Goal: Browse casually

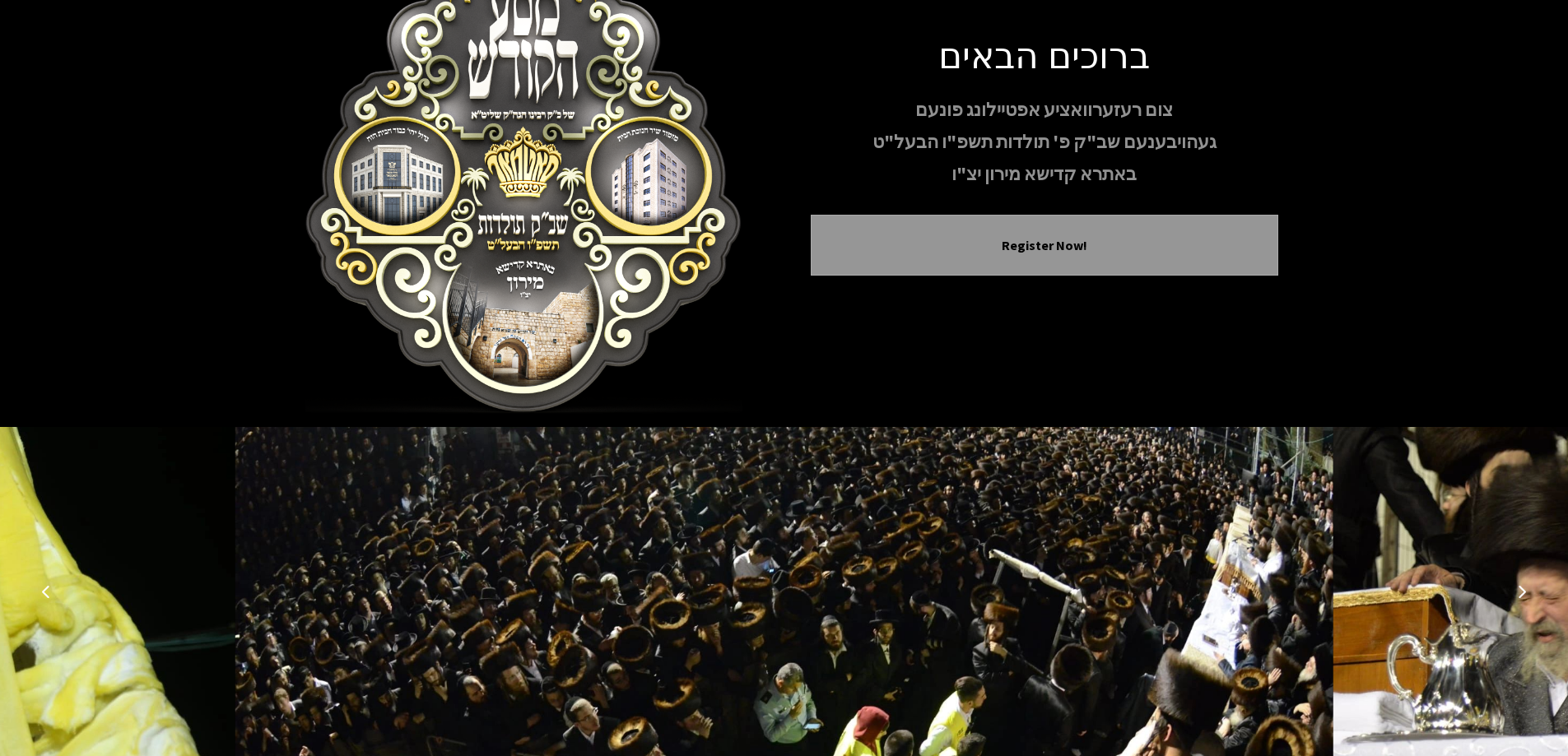
scroll to position [163, 0]
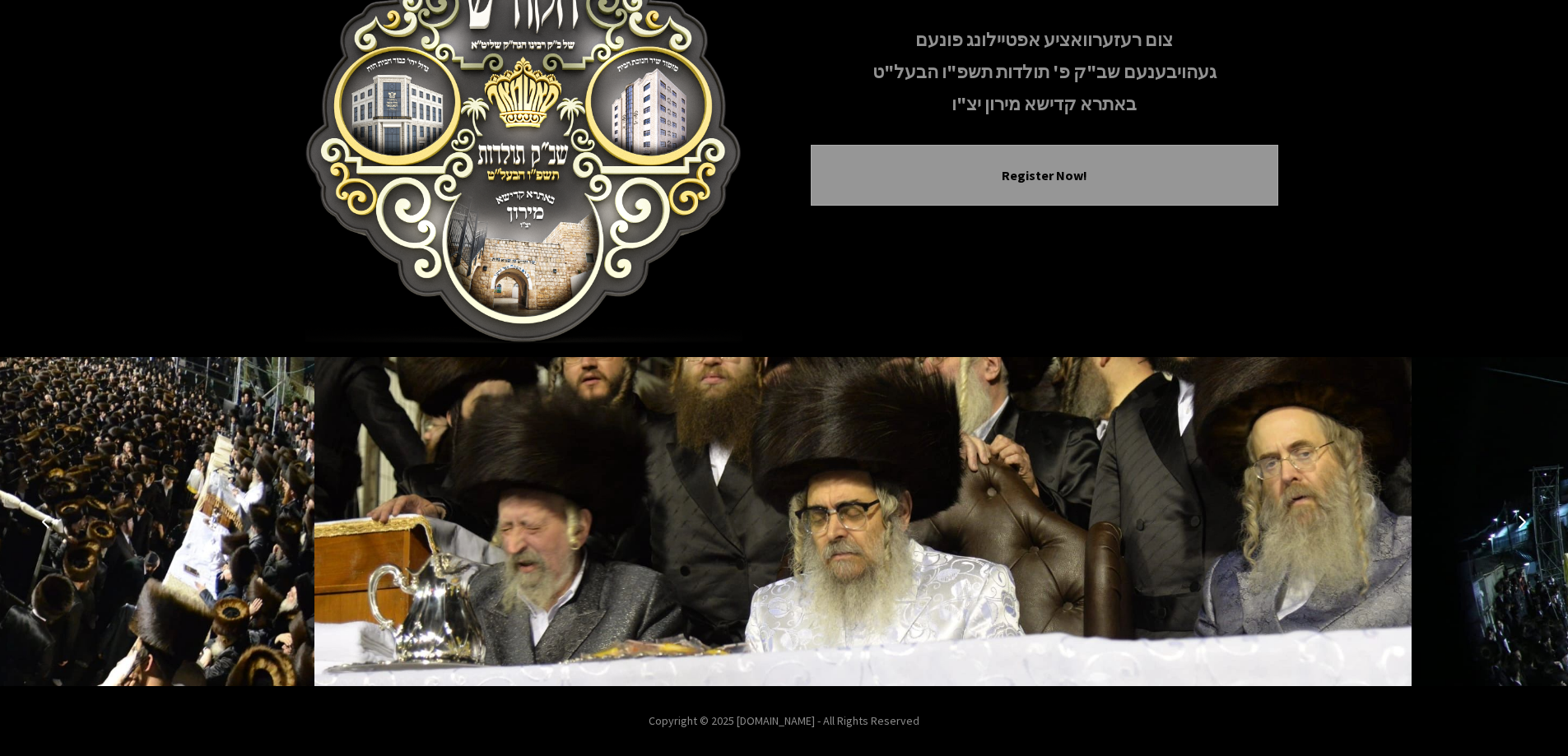
click at [896, 568] on img at bounding box center [862, 522] width 1097 height 329
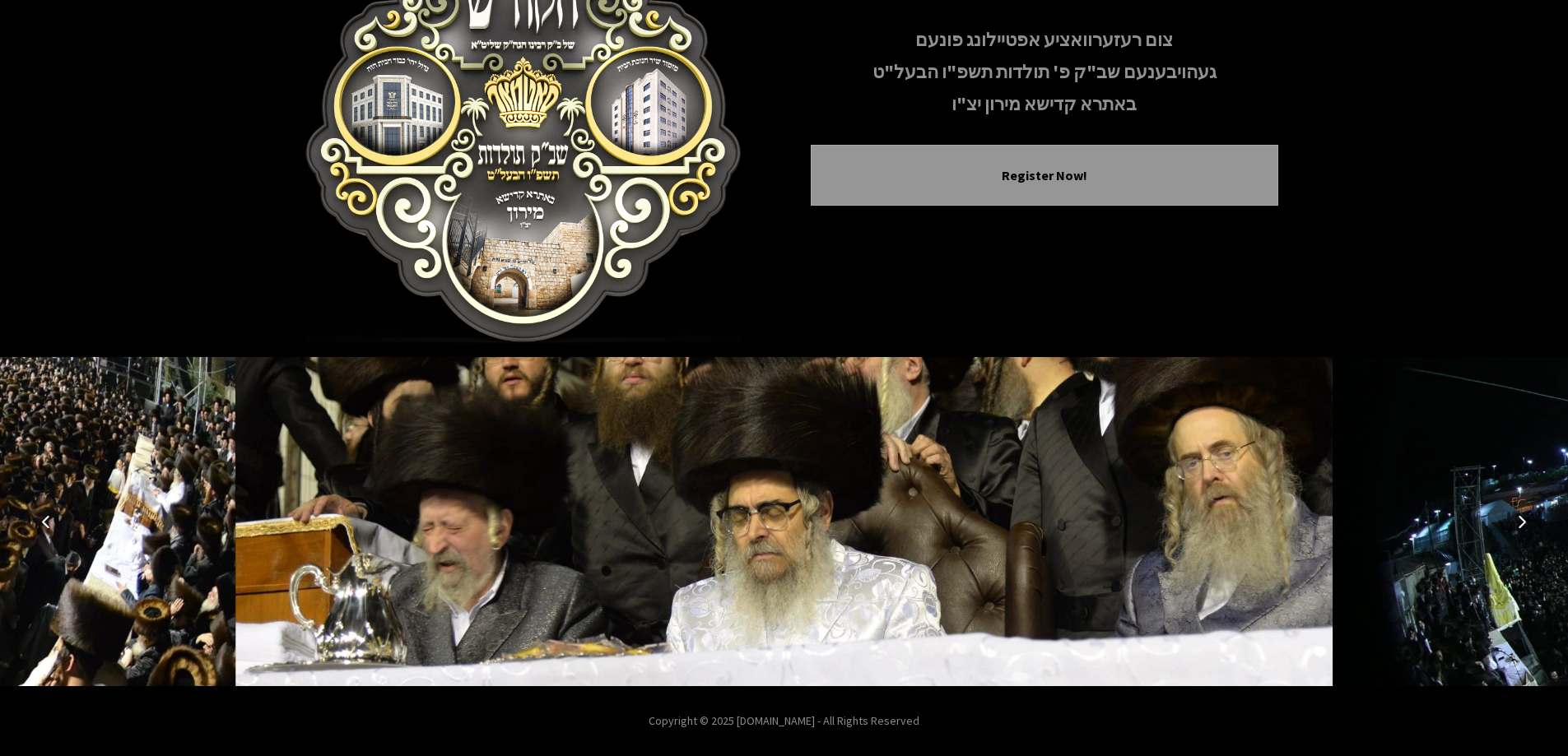
click at [1524, 524] on icon "Next image" at bounding box center [1521, 522] width 13 height 13
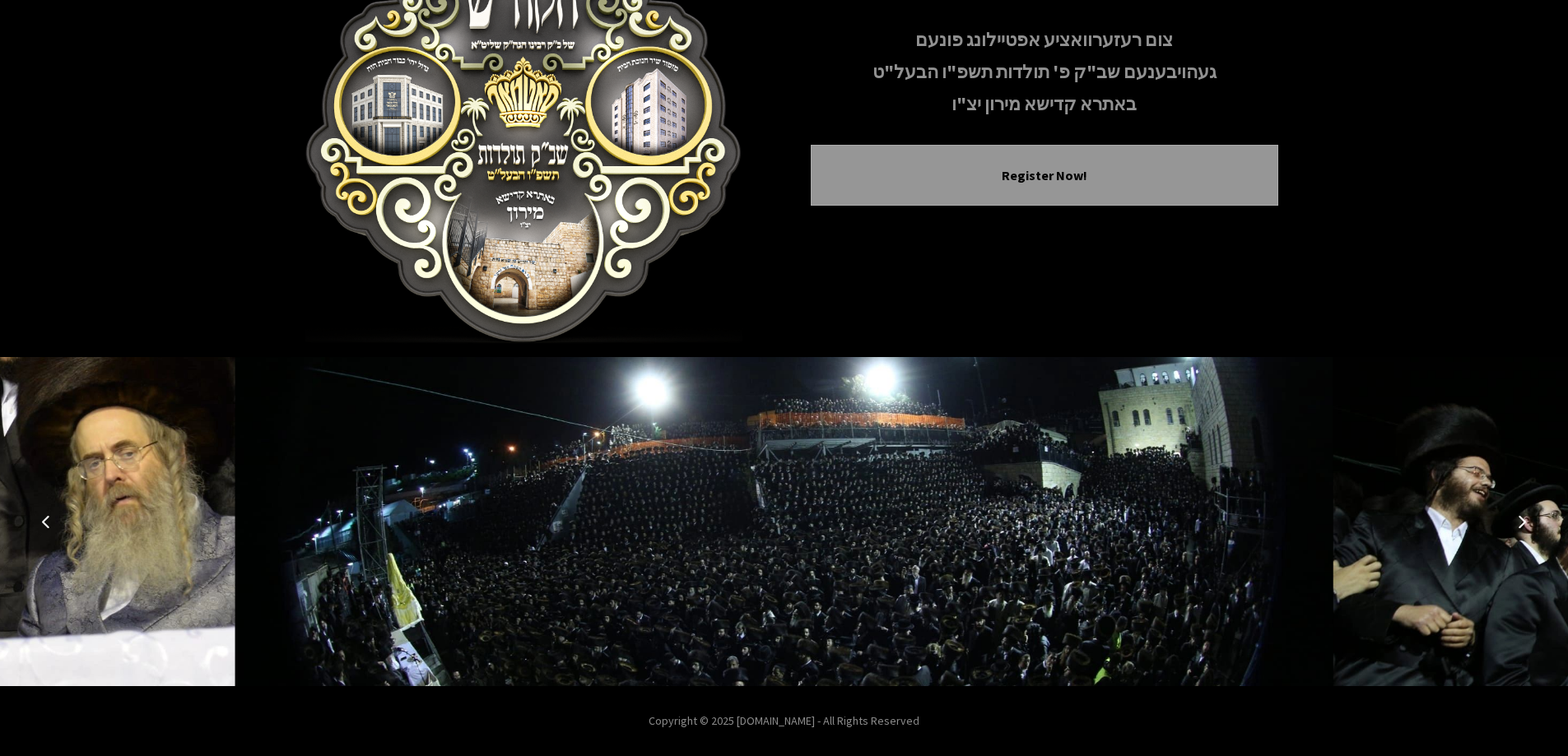
click at [1524, 524] on icon "Next image" at bounding box center [1521, 522] width 13 height 13
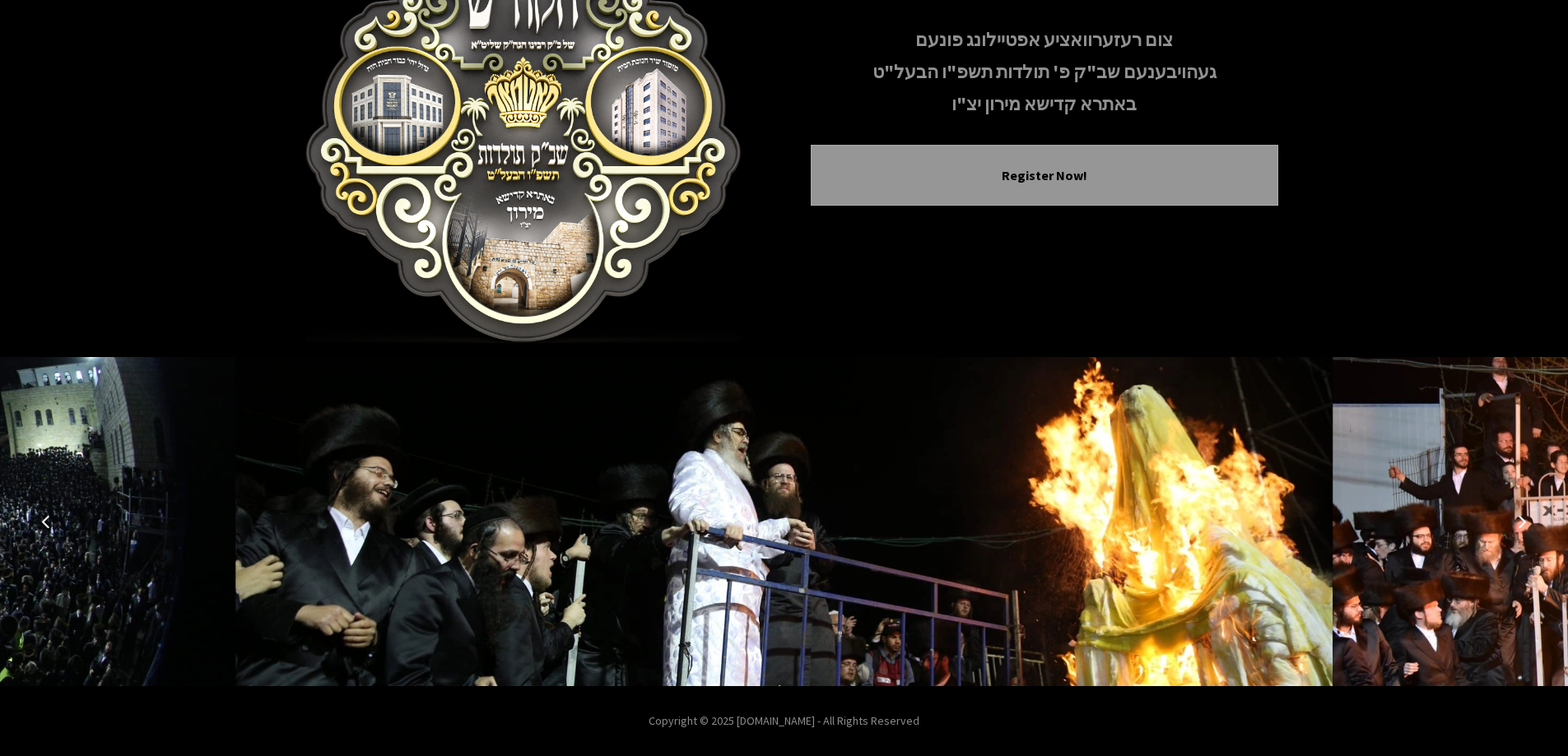
click at [1524, 524] on icon "Next image" at bounding box center [1521, 522] width 13 height 13
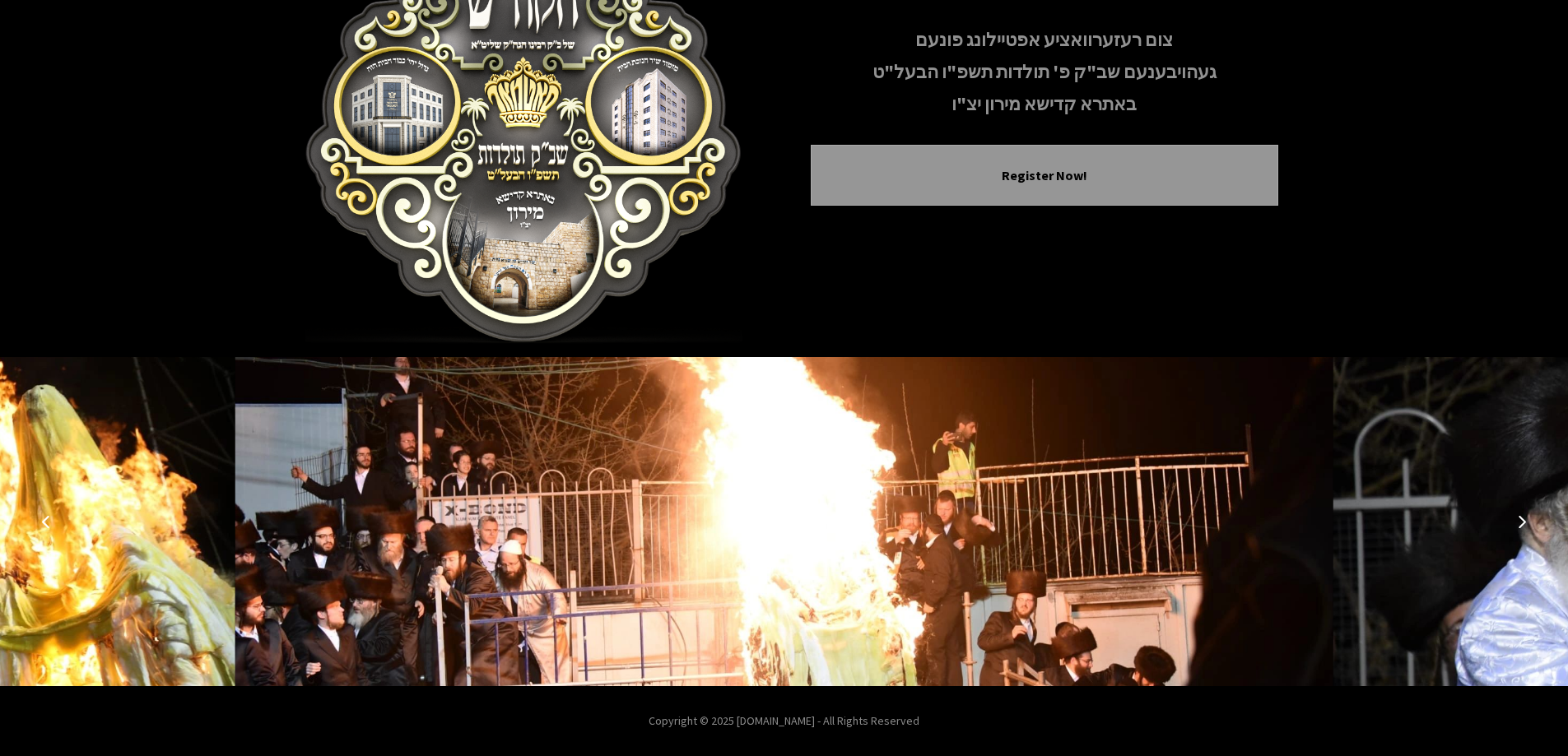
click at [1519, 527] on icon "Next image" at bounding box center [1521, 522] width 13 height 13
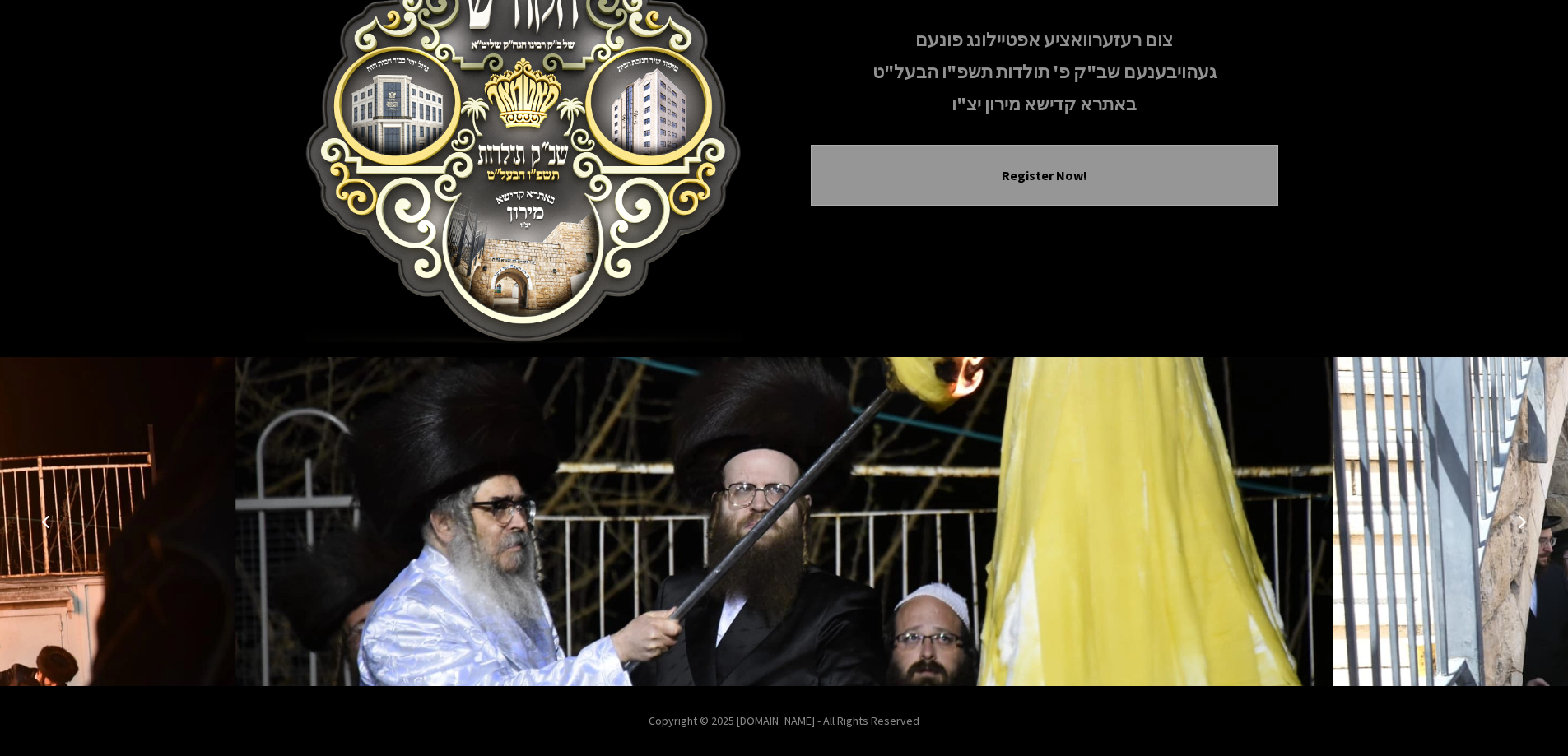
click at [1519, 527] on icon "Next image" at bounding box center [1521, 522] width 13 height 13
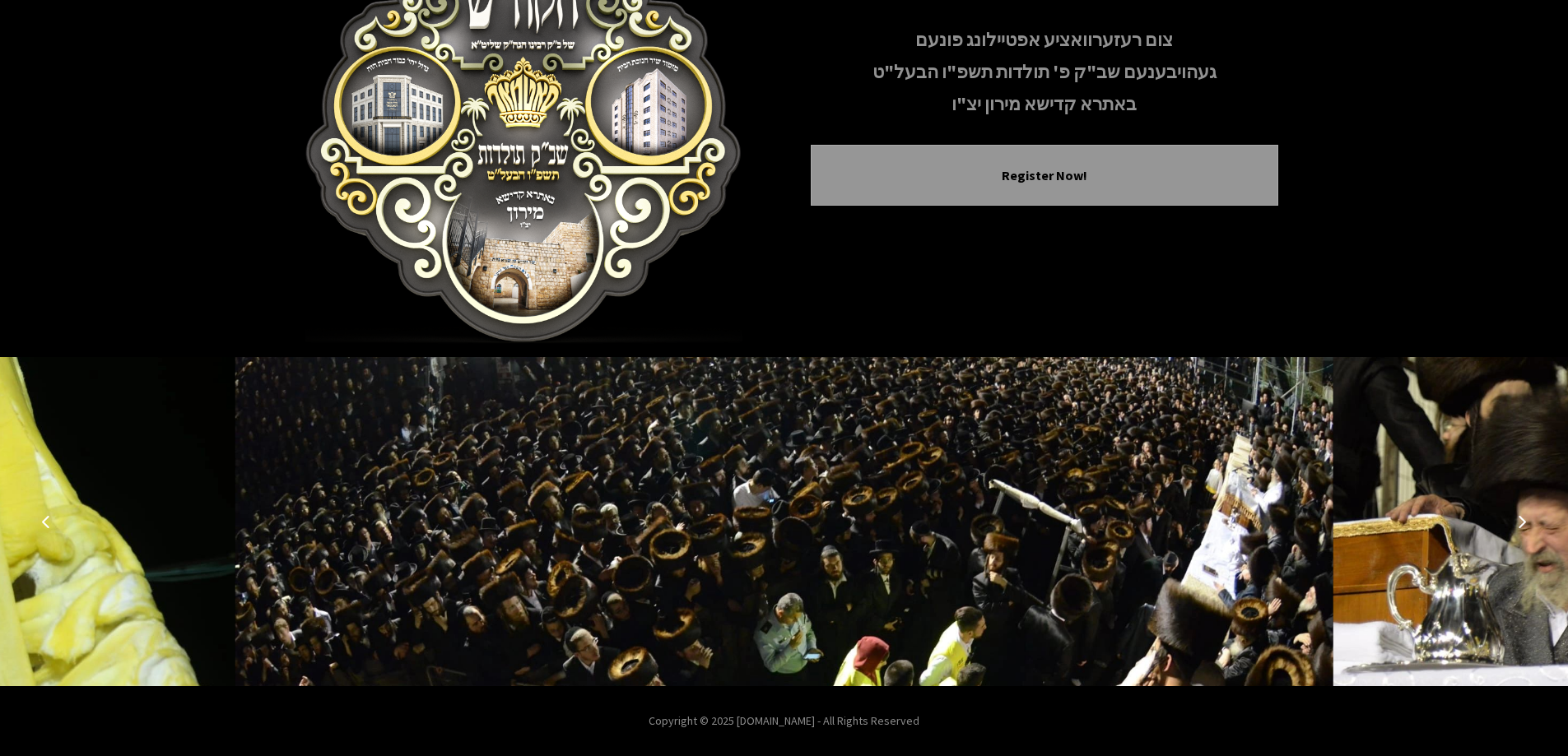
click at [1515, 526] on icon "Next image" at bounding box center [1521, 522] width 13 height 13
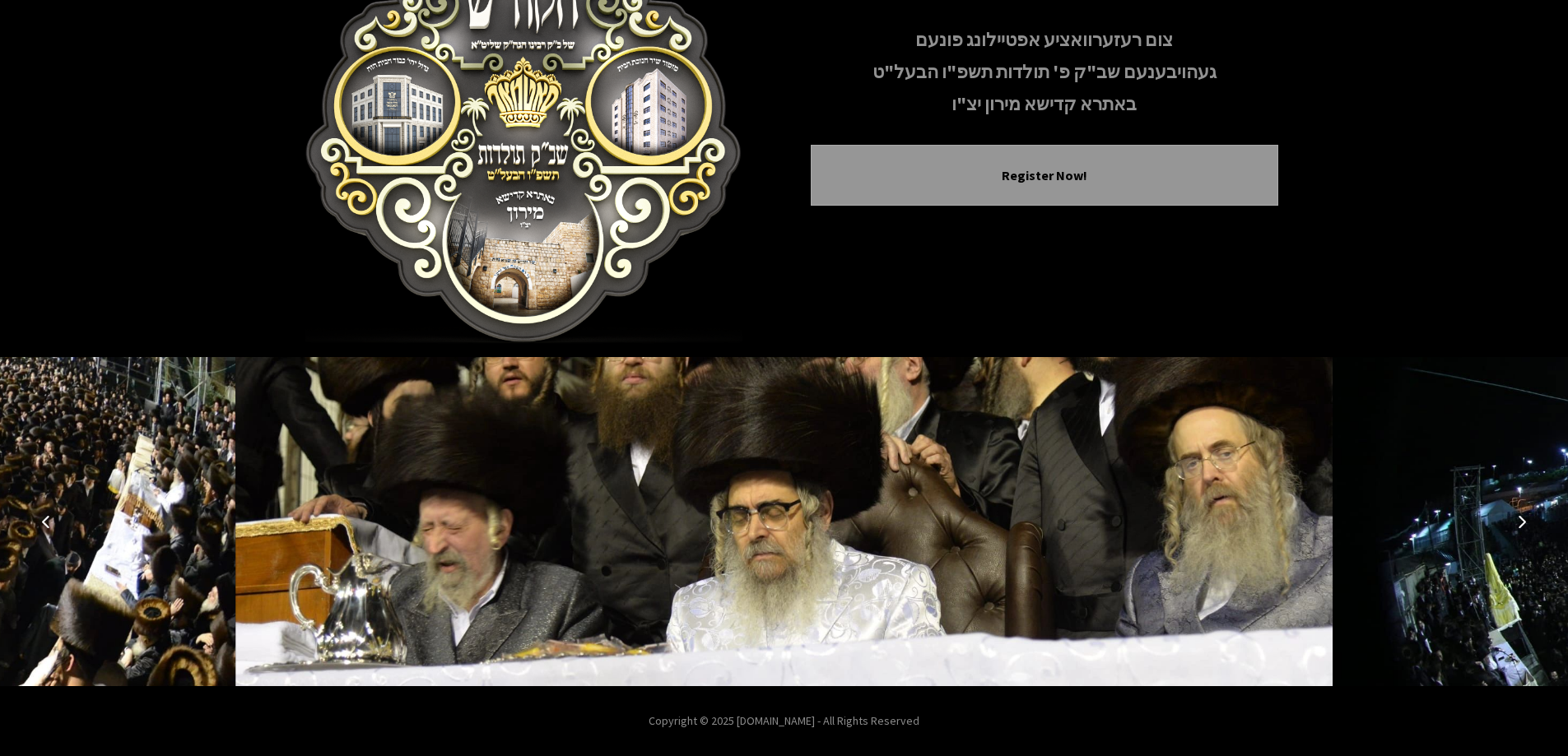
click at [1515, 526] on icon "Next image" at bounding box center [1521, 522] width 13 height 13
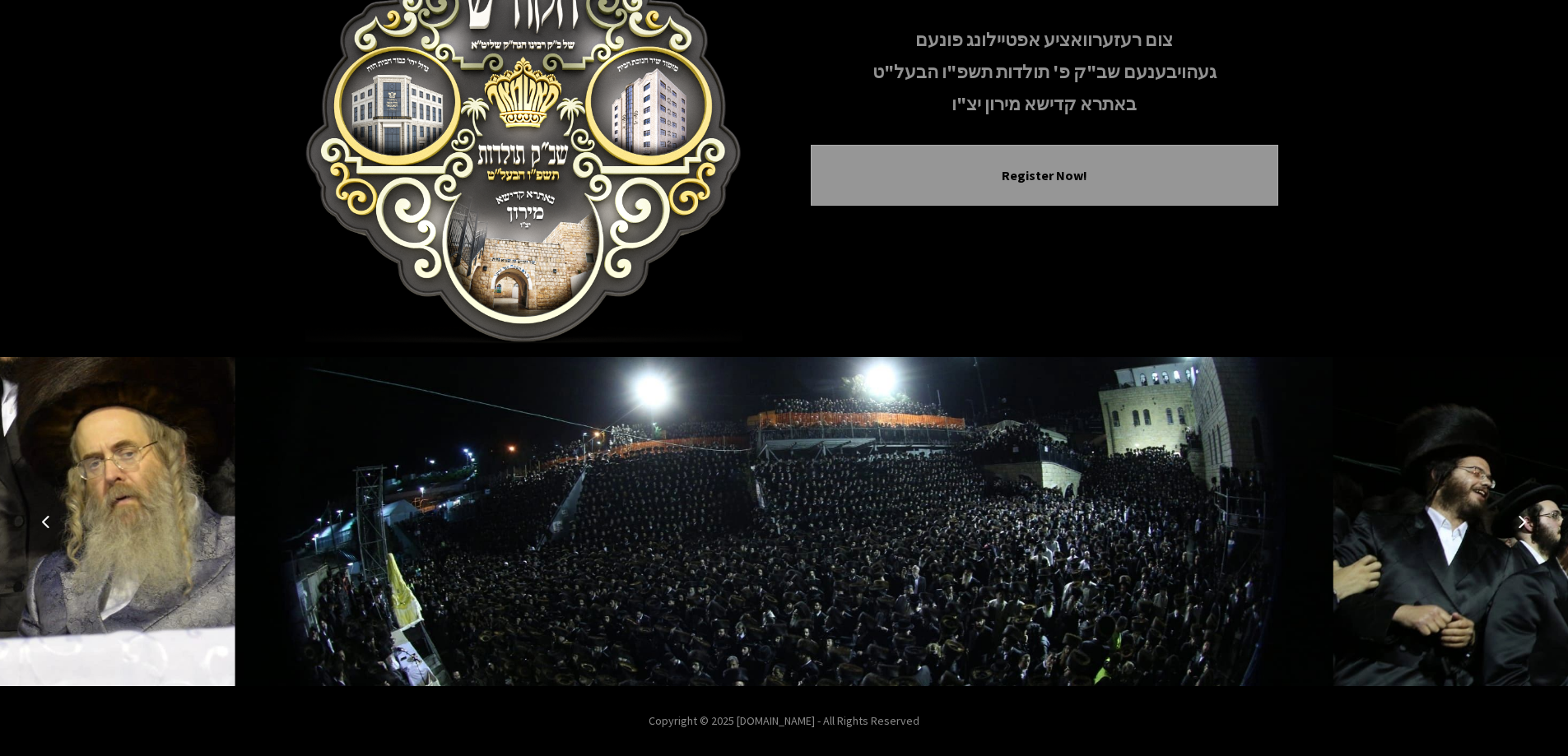
click at [1515, 526] on icon "Next image" at bounding box center [1521, 522] width 13 height 13
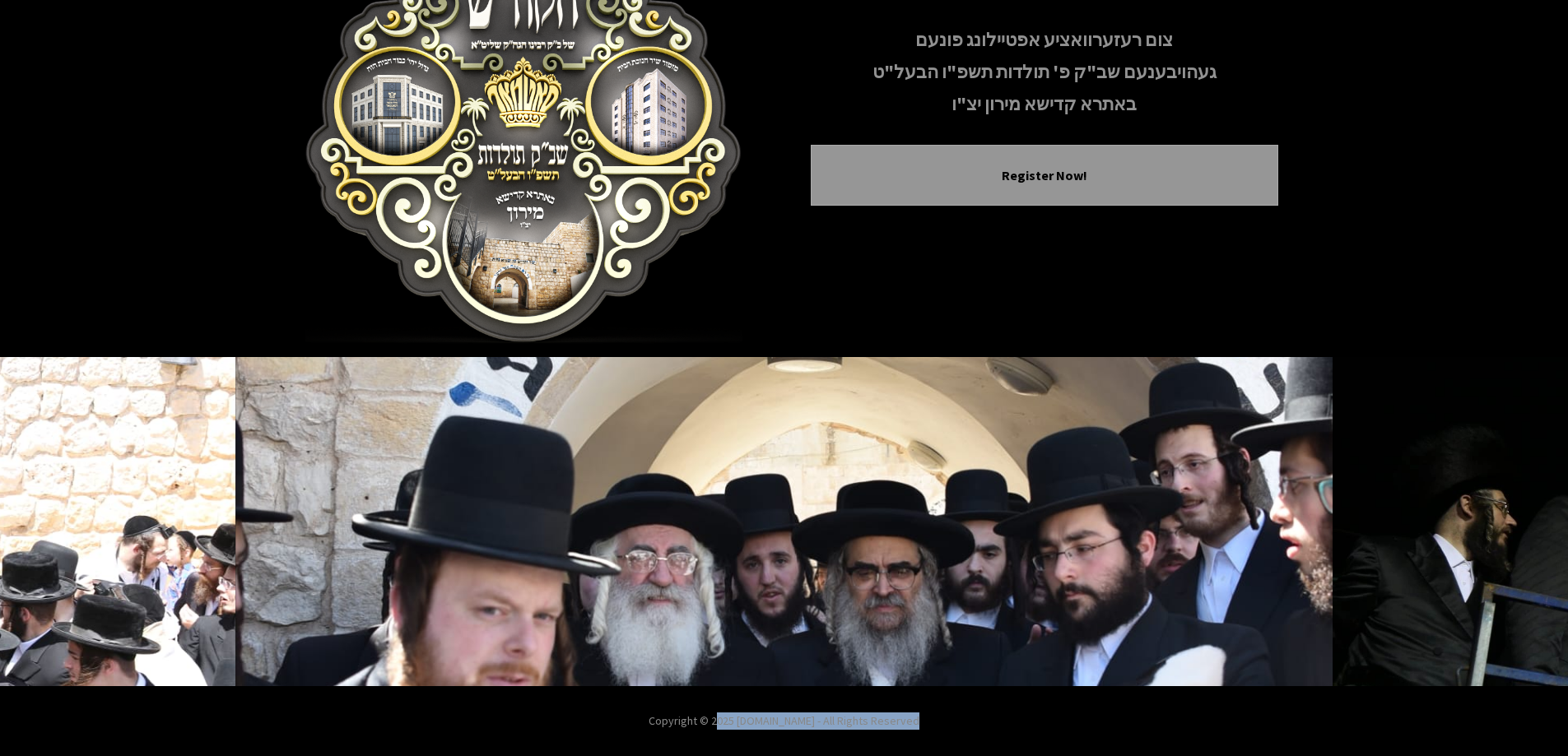
drag, startPoint x: 715, startPoint y: 726, endPoint x: 909, endPoint y: 726, distance: 194.0
click at [909, 726] on p "Copyright © 2025 [DOMAIN_NAME] - All Rights Reserved" at bounding box center [784, 721] width 1568 height 17
drag, startPoint x: 928, startPoint y: 725, endPoint x: 528, endPoint y: 709, distance: 400.3
click at [528, 709] on footer "Copyright © 2025 [DOMAIN_NAME] - All Rights Reserved" at bounding box center [784, 720] width 1568 height 70
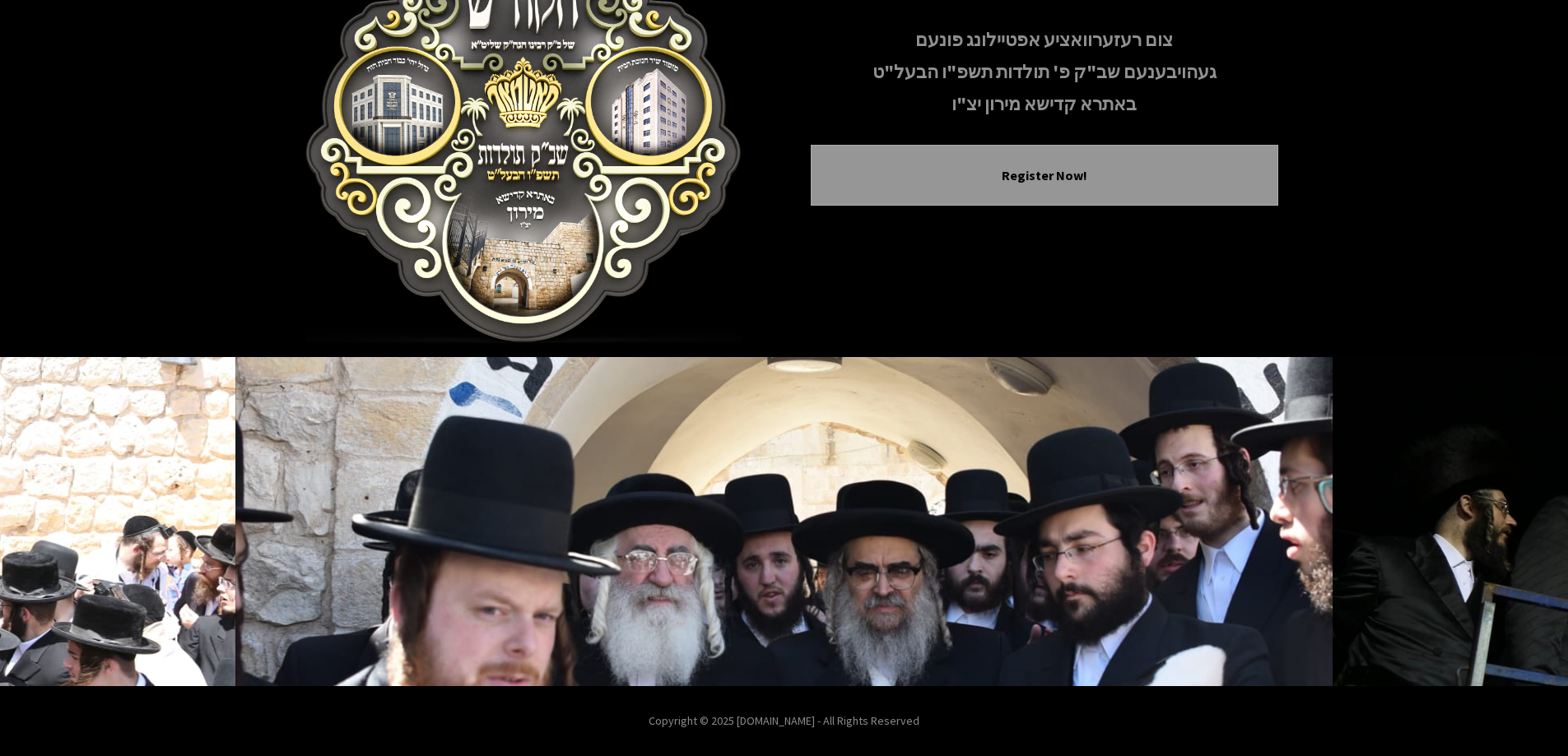
click at [528, 709] on footer "Copyright © 2025 [DOMAIN_NAME] - All Rights Reserved" at bounding box center [784, 720] width 1568 height 70
